Goal: Transaction & Acquisition: Purchase product/service

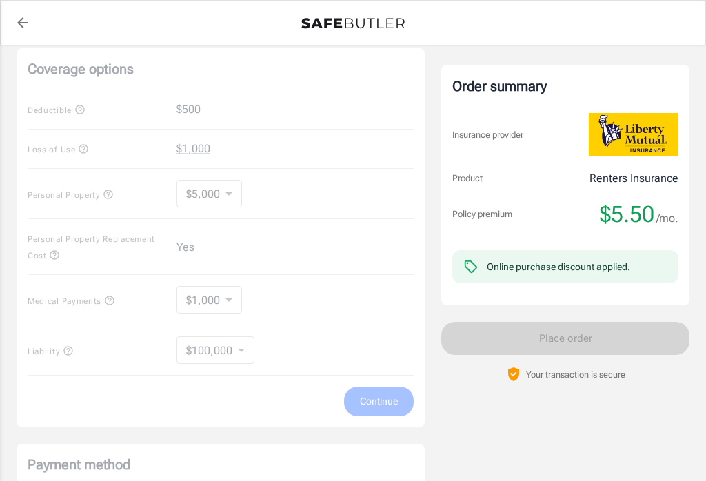
scroll to position [572, 0]
click at [239, 192] on div "Coverage options Deductible $500 Loss of Use $1,000 Personal Property $5,000 50…" at bounding box center [221, 237] width 408 height 379
click at [249, 181] on div "Coverage options Deductible $500 Loss of Use $1,000 Personal Property $5,000 50…" at bounding box center [221, 237] width 408 height 379
click at [209, 192] on div "Coverage options Deductible $500 Loss of Use $1,000 Personal Property $5,000 50…" at bounding box center [221, 237] width 408 height 379
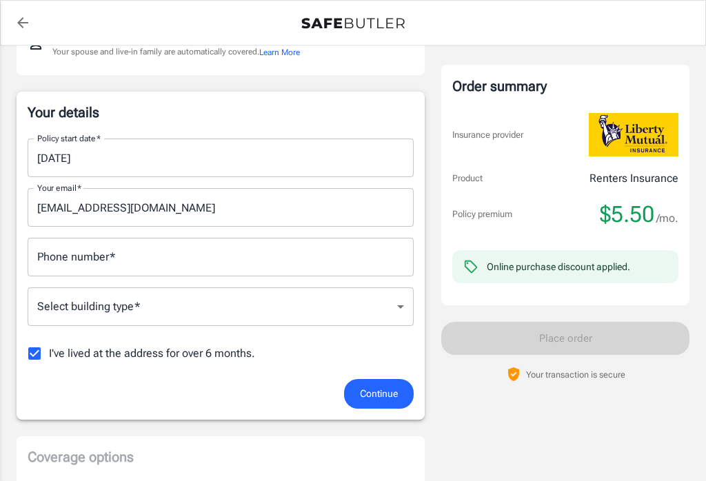
scroll to position [0, 0]
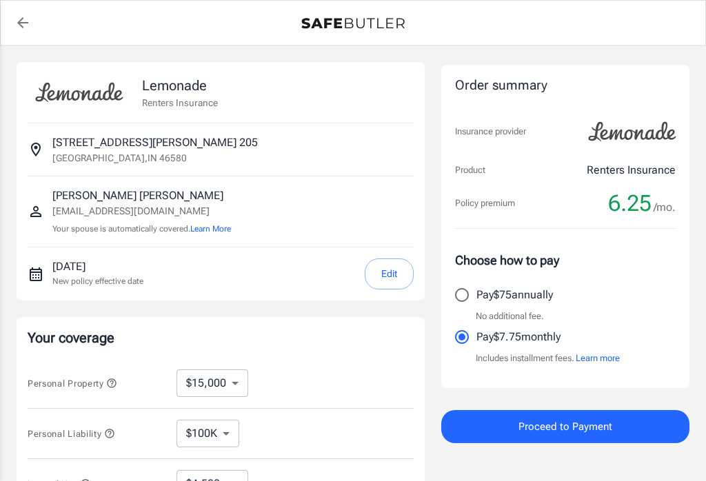
select select "15000"
select select "500"
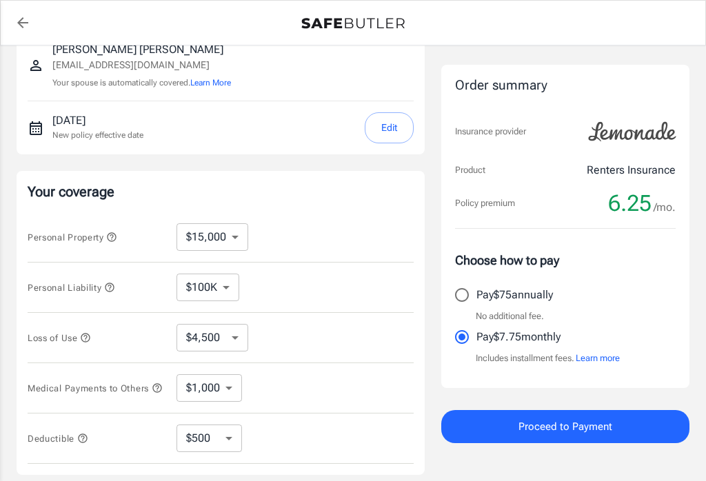
scroll to position [196, 0]
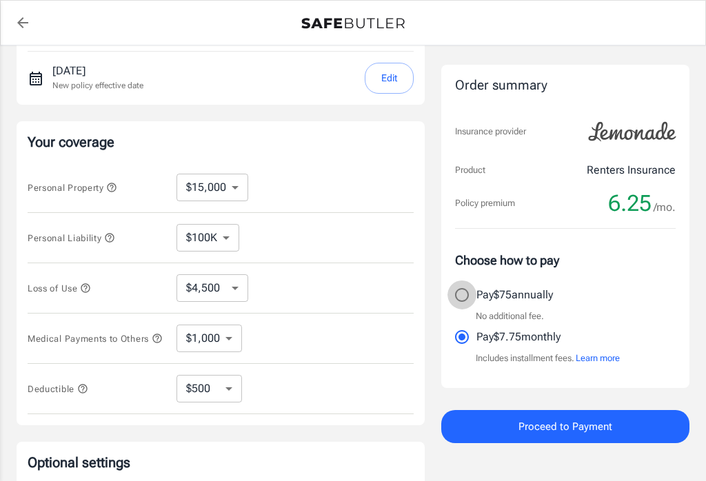
click at [465, 307] on input "Pay $75 annually" at bounding box center [461, 295] width 29 height 29
radio input "true"
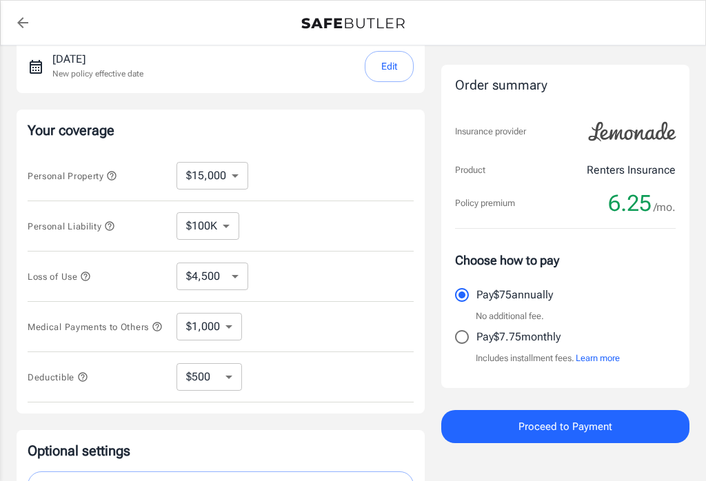
scroll to position [207, 0]
